Goal: Task Accomplishment & Management: Manage account settings

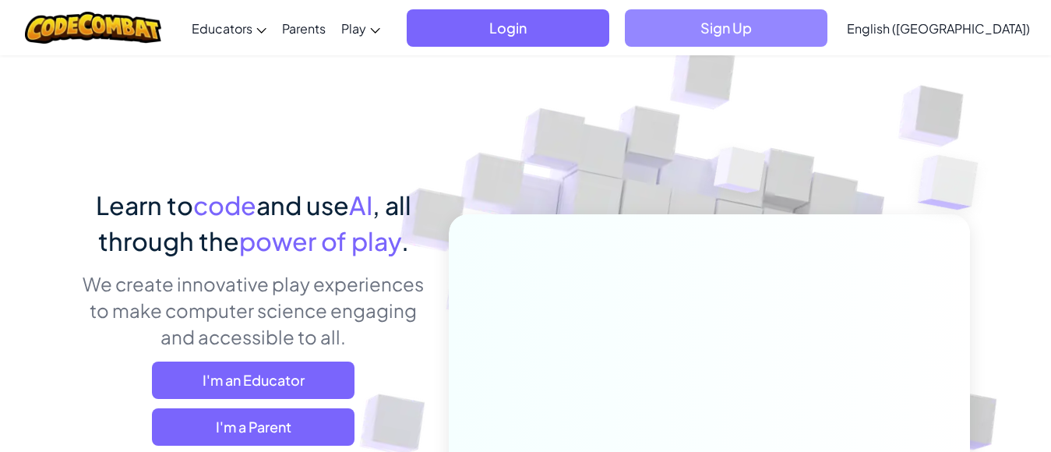
click at [819, 23] on span "Sign Up" at bounding box center [726, 27] width 203 height 37
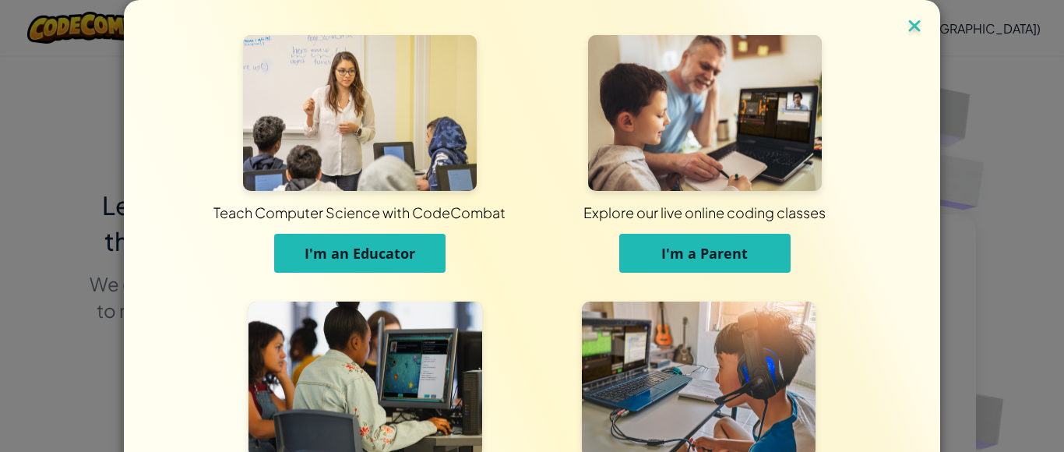
click at [906, 25] on img at bounding box center [914, 27] width 20 height 23
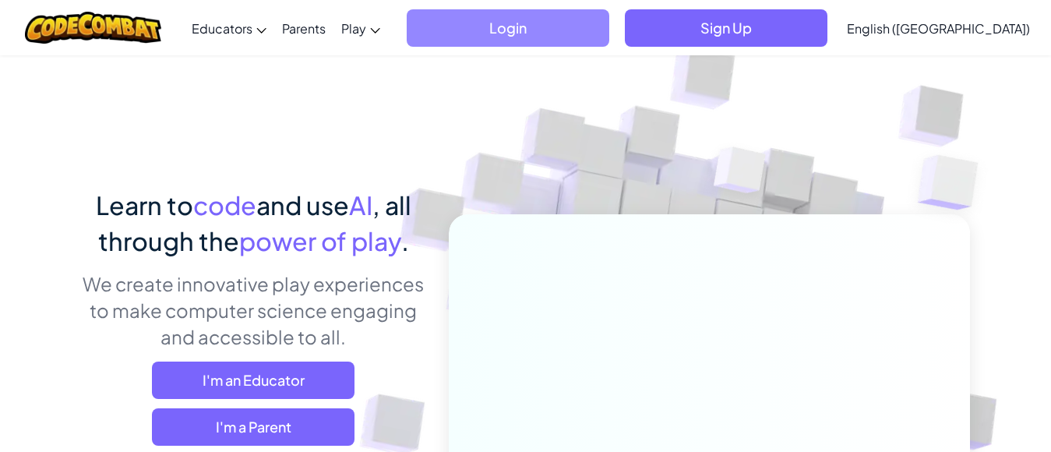
click at [609, 27] on span "Login" at bounding box center [508, 27] width 203 height 37
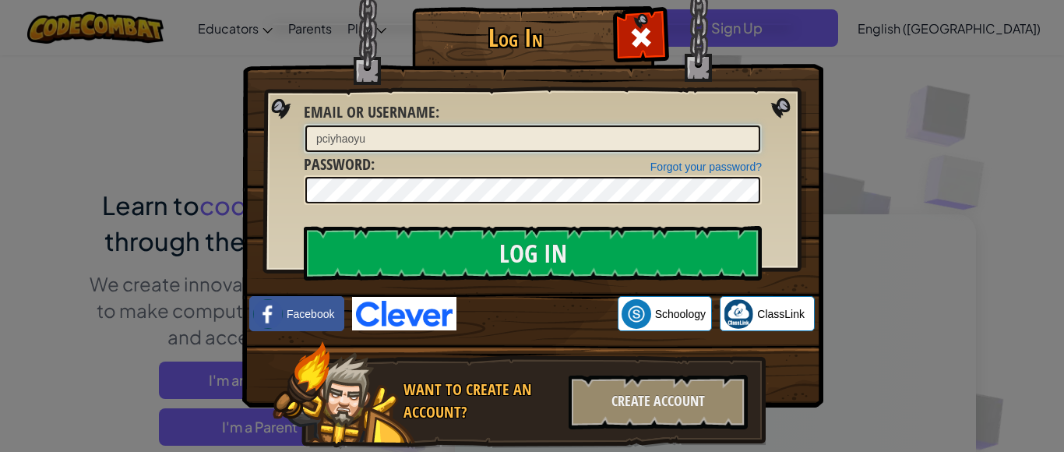
type input "pciyhaoyu"
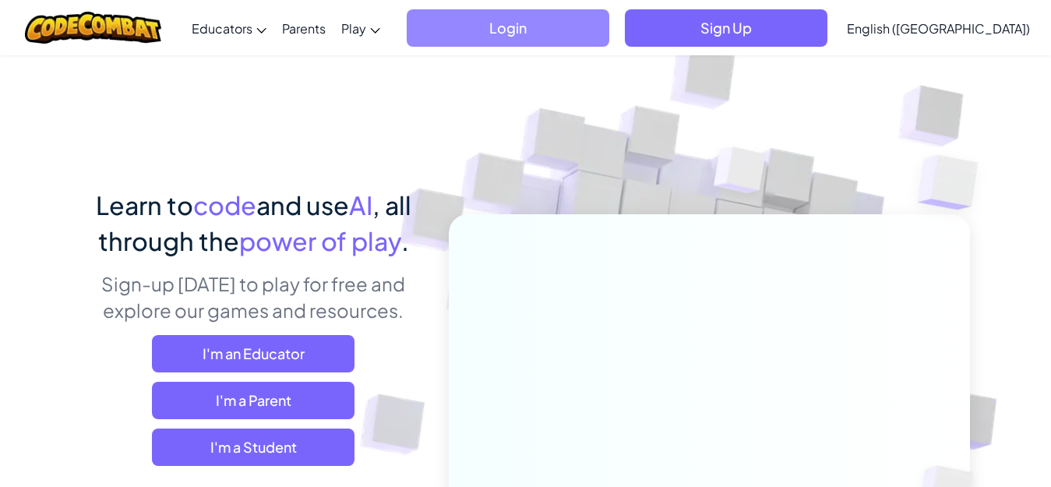
click at [609, 29] on span "Login" at bounding box center [508, 27] width 203 height 37
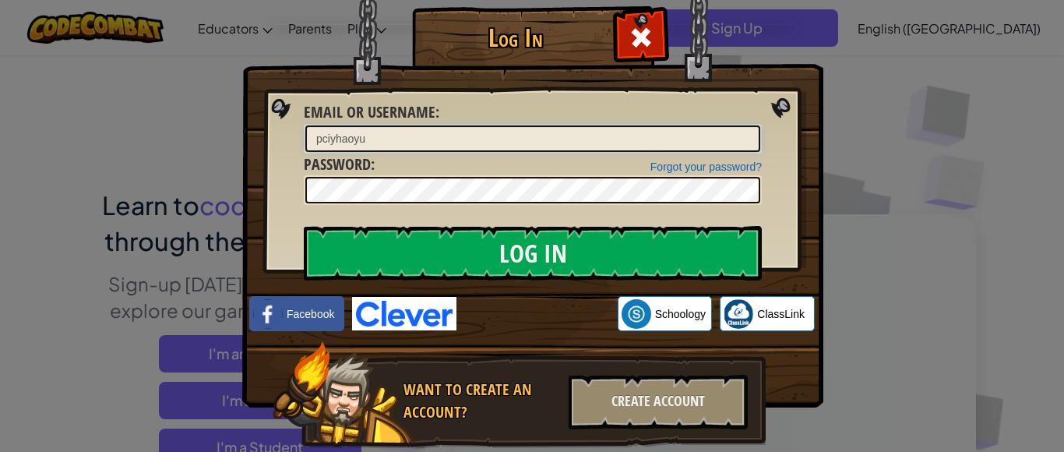
type input "pciyhaoyu"
click at [304, 226] on input "Log In" at bounding box center [533, 253] width 458 height 55
